Goal: Task Accomplishment & Management: Manage account settings

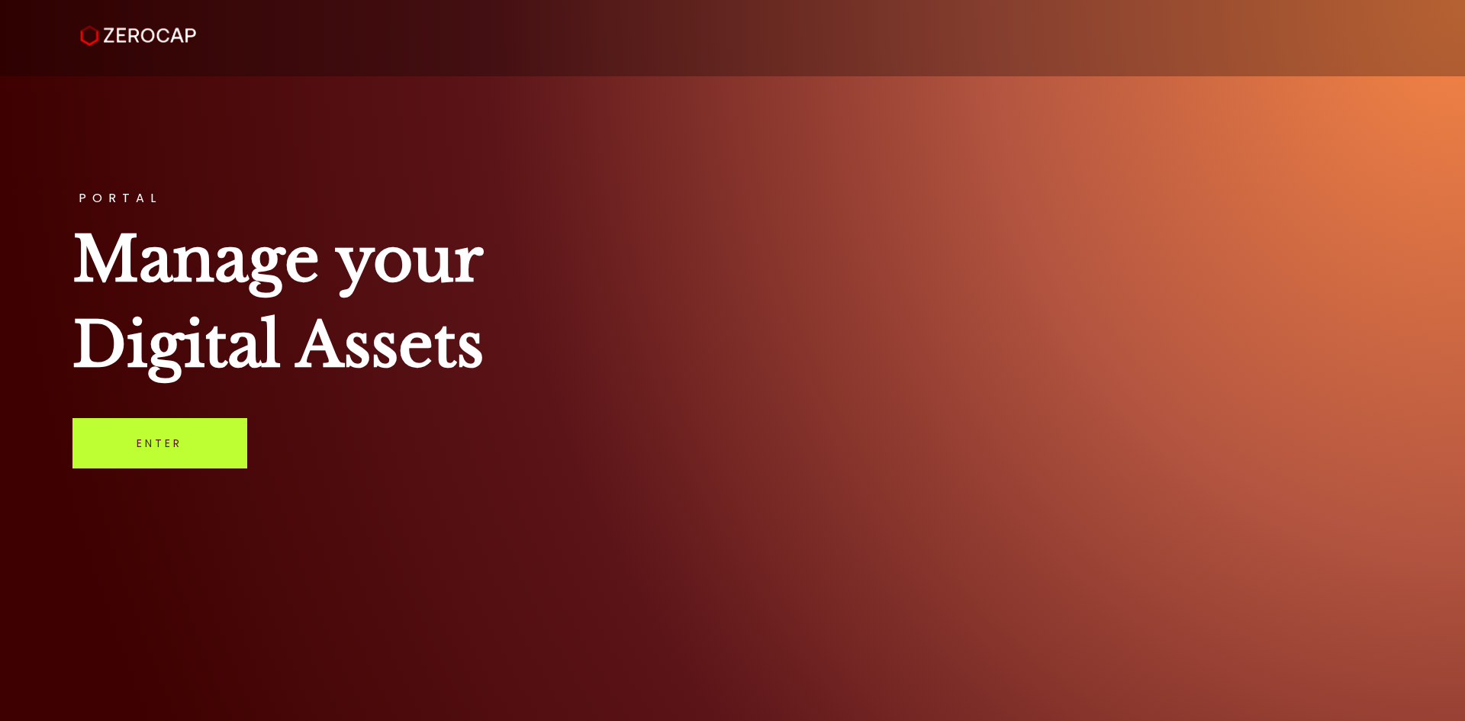
click at [166, 453] on link "Enter" at bounding box center [160, 443] width 175 height 50
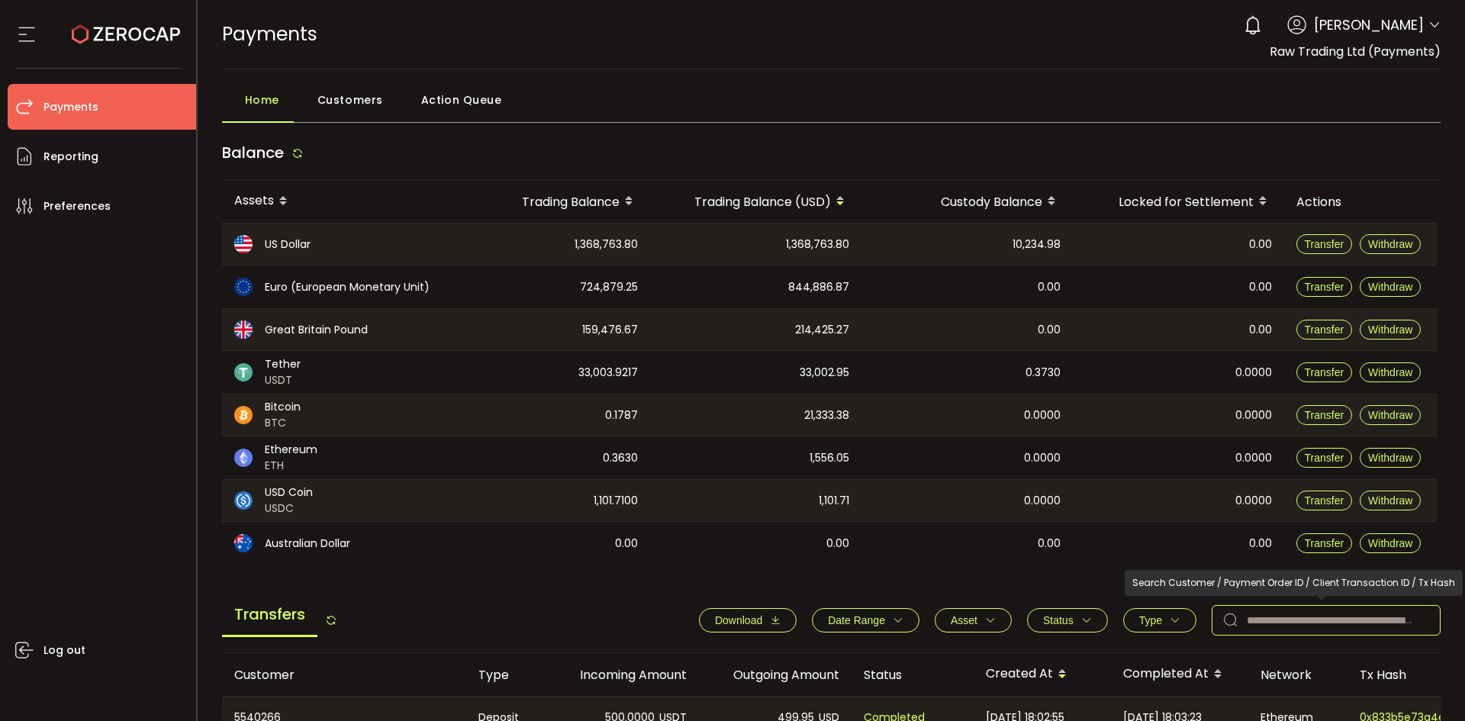
click at [1301, 617] on input "text" at bounding box center [1326, 620] width 229 height 31
paste input "*******"
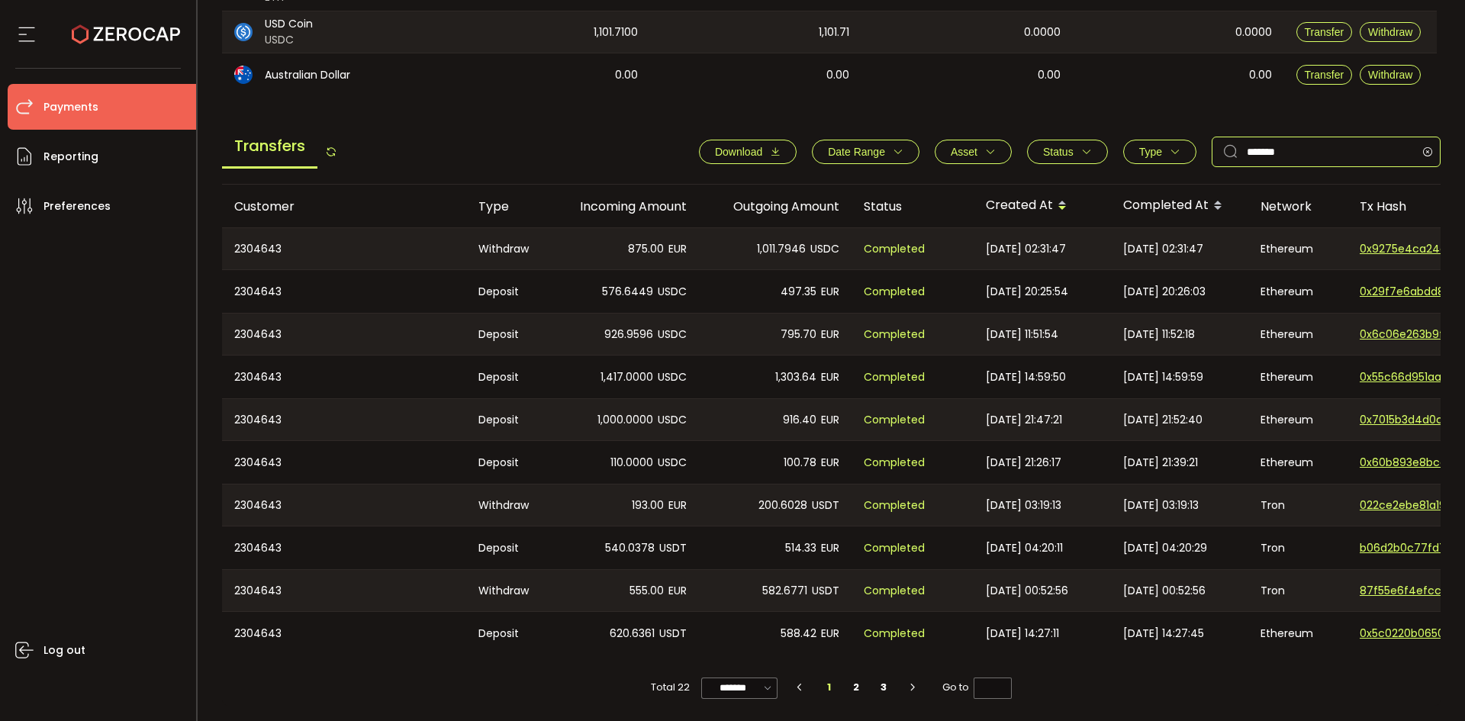
scroll to position [473, 0]
type input "*******"
click at [852, 689] on li "2" at bounding box center [856, 687] width 27 height 21
click at [889, 689] on li "3" at bounding box center [883, 687] width 27 height 21
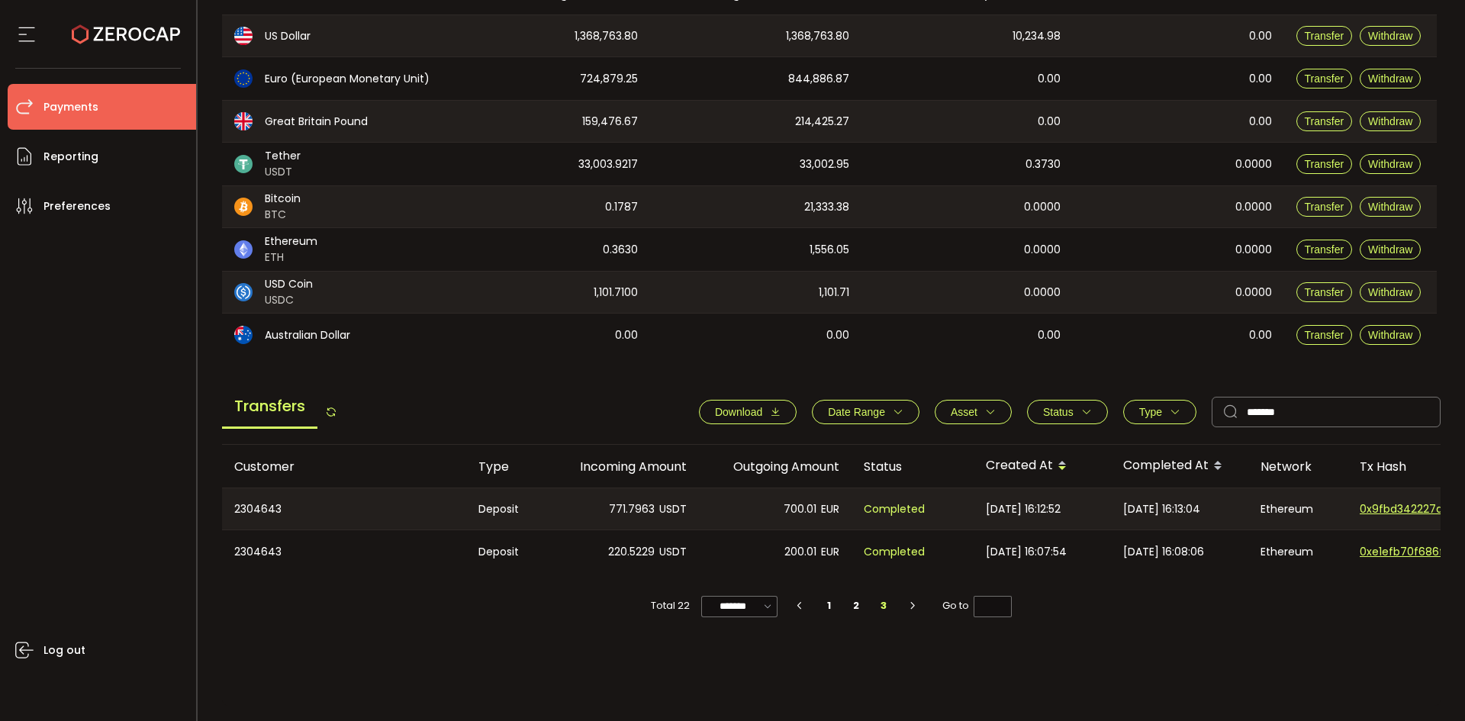
scroll to position [208, 0]
click at [855, 617] on li "2" at bounding box center [856, 605] width 27 height 21
type input "*"
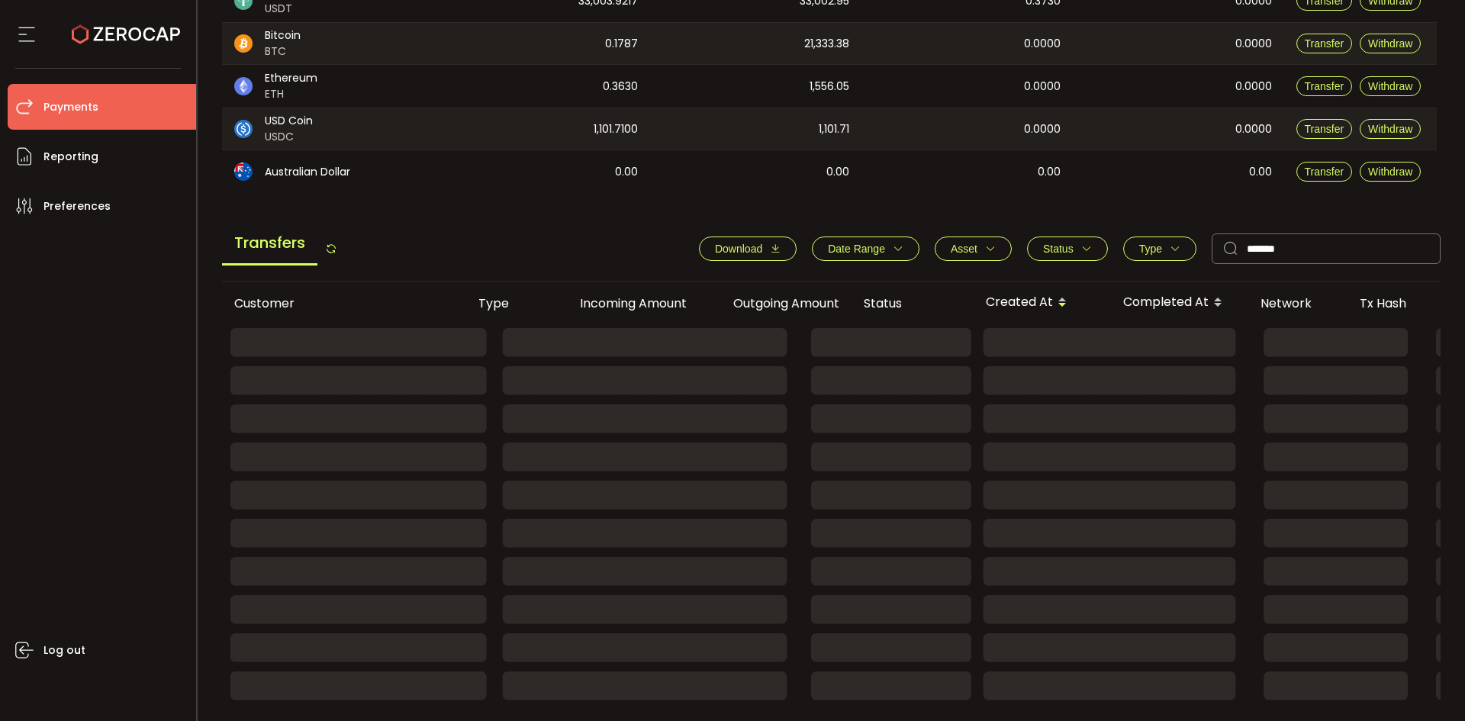
scroll to position [473, 0]
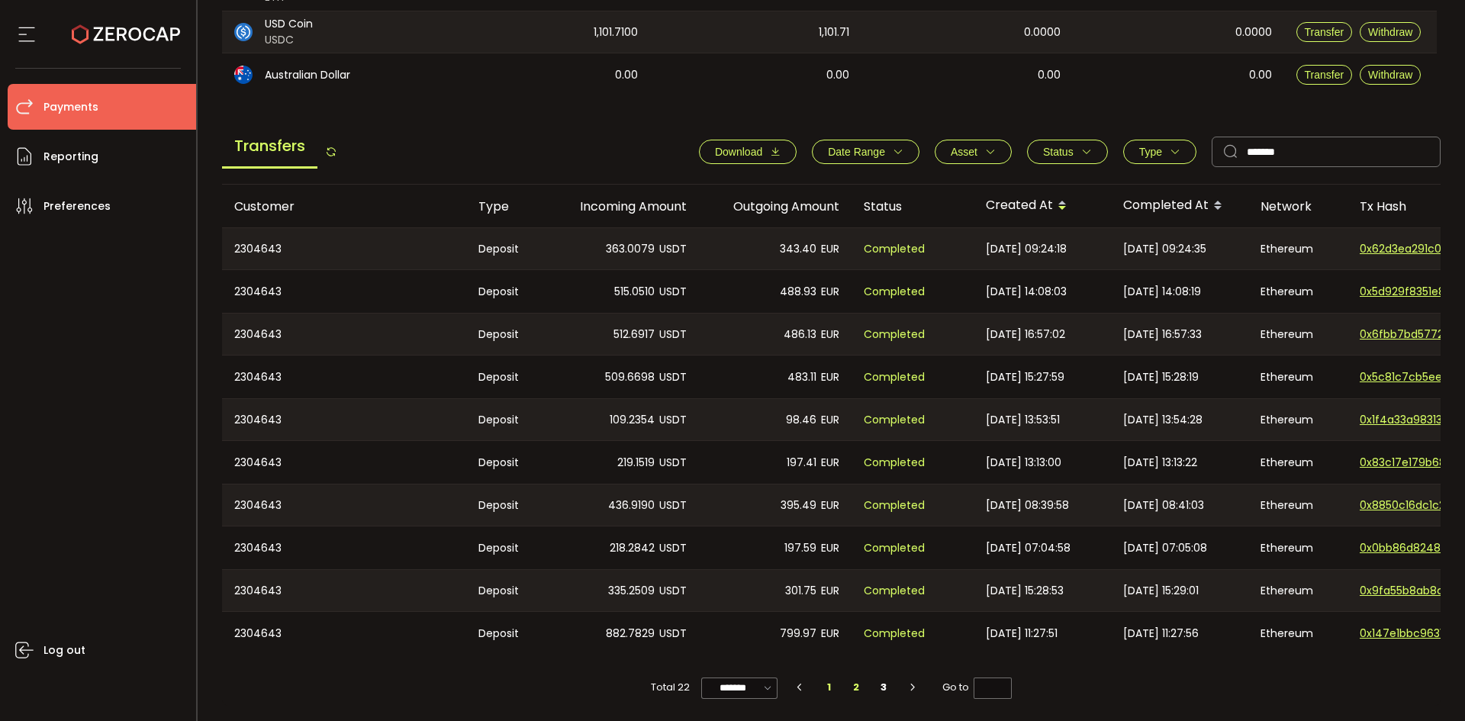
click at [825, 689] on li "1" at bounding box center [829, 687] width 27 height 21
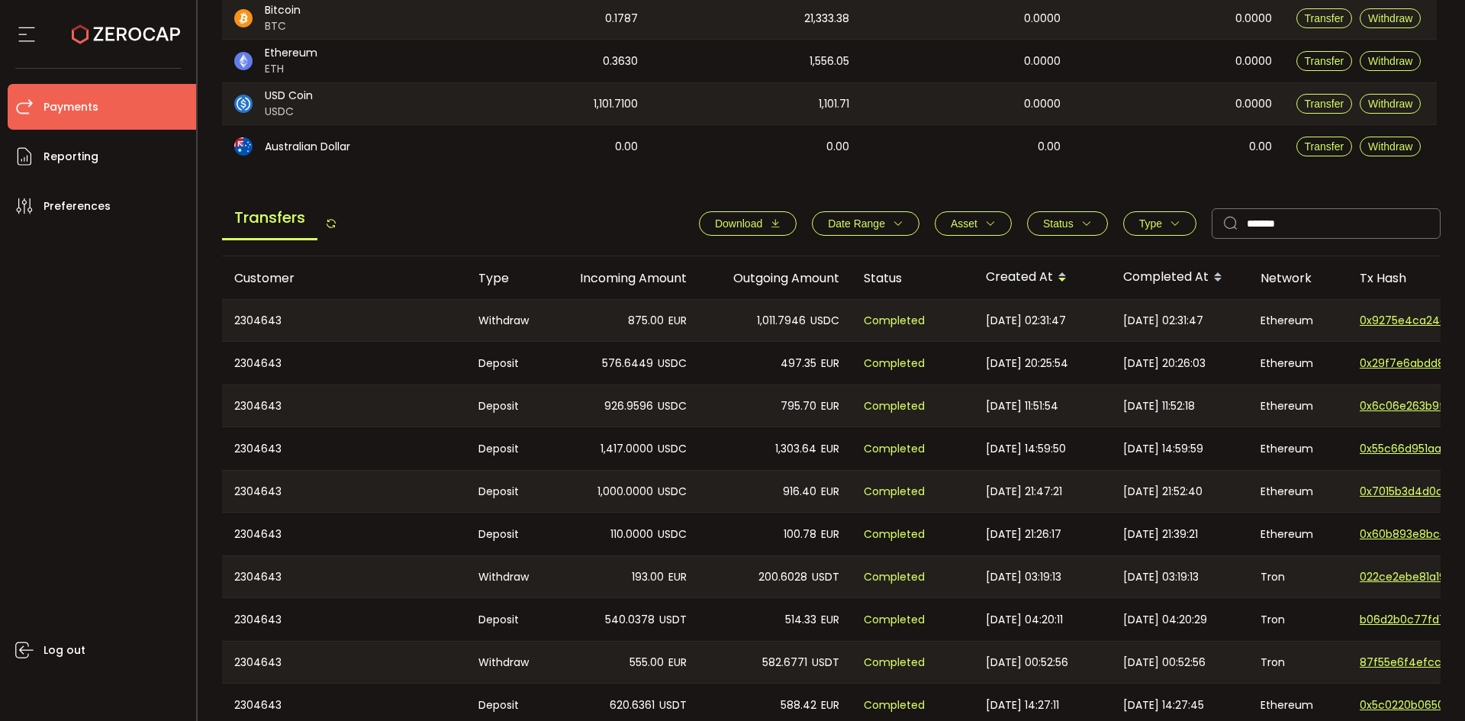
scroll to position [0, 0]
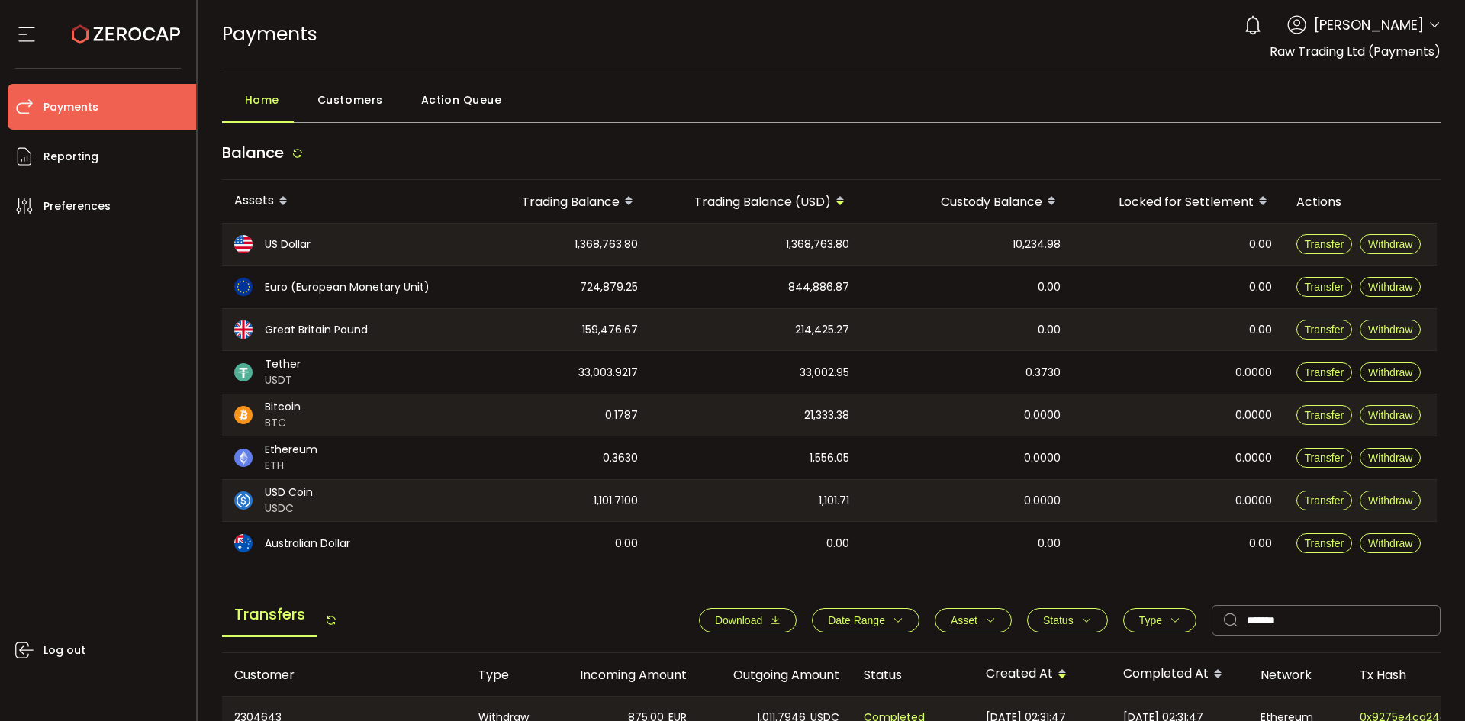
click at [1429, 24] on icon at bounding box center [1435, 25] width 12 height 12
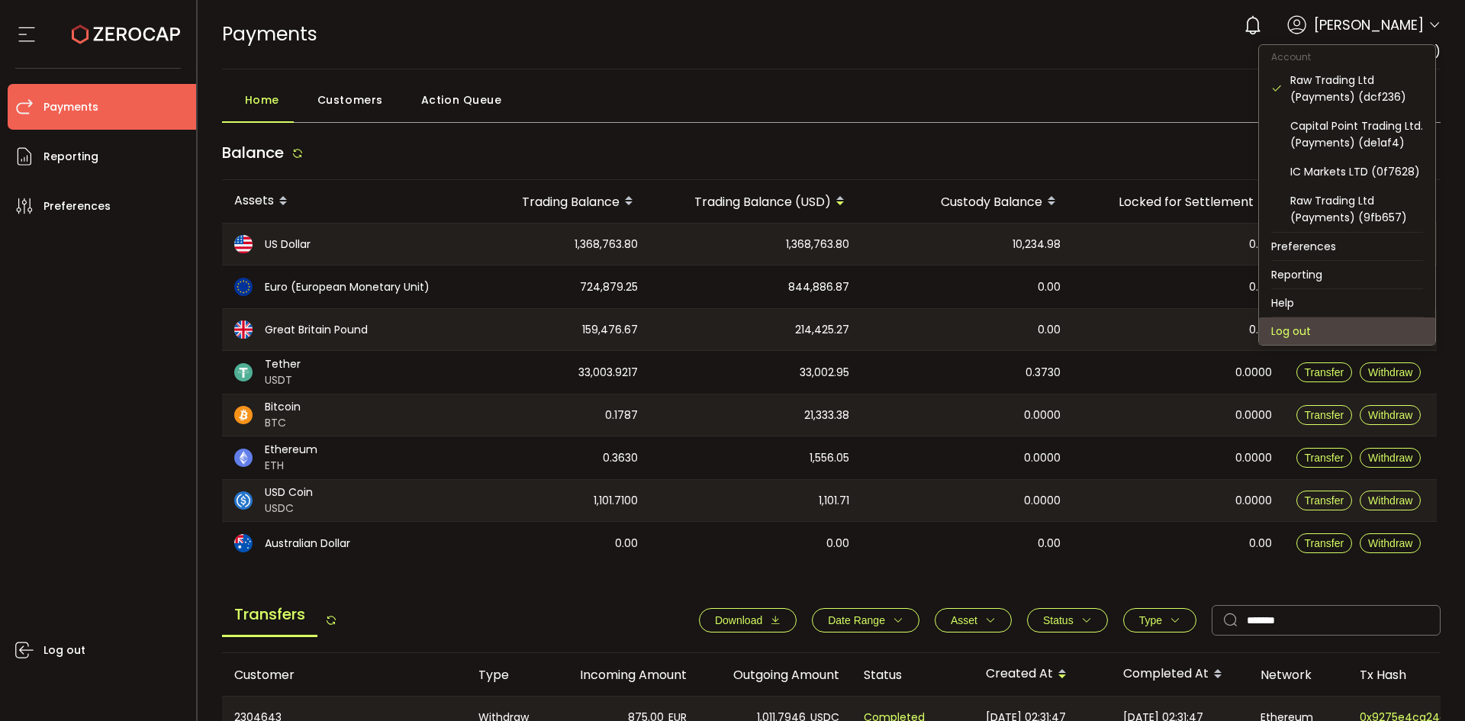
click at [1304, 329] on li "Log out" at bounding box center [1347, 331] width 176 height 27
